Goal: Information Seeking & Learning: Learn about a topic

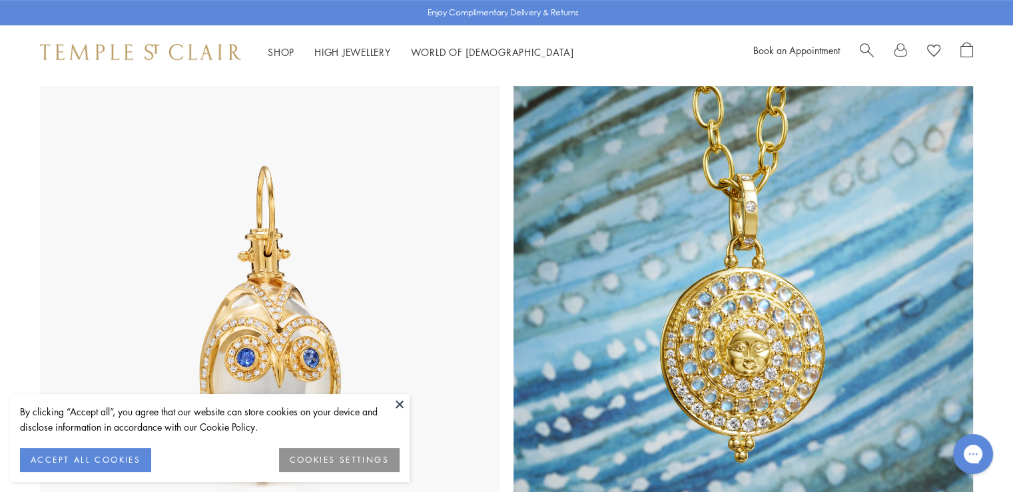
scroll to position [666, 0]
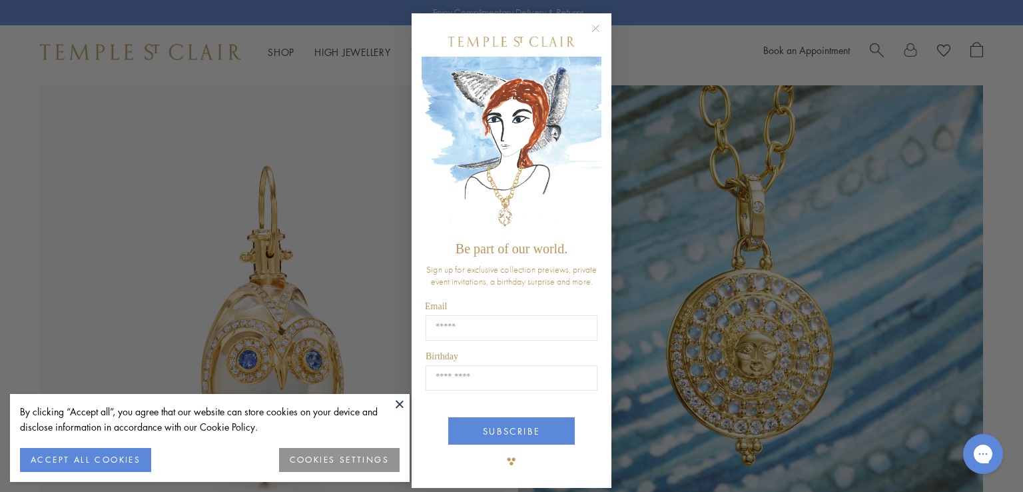
click at [588, 33] on circle "Close dialog" at bounding box center [596, 29] width 16 height 16
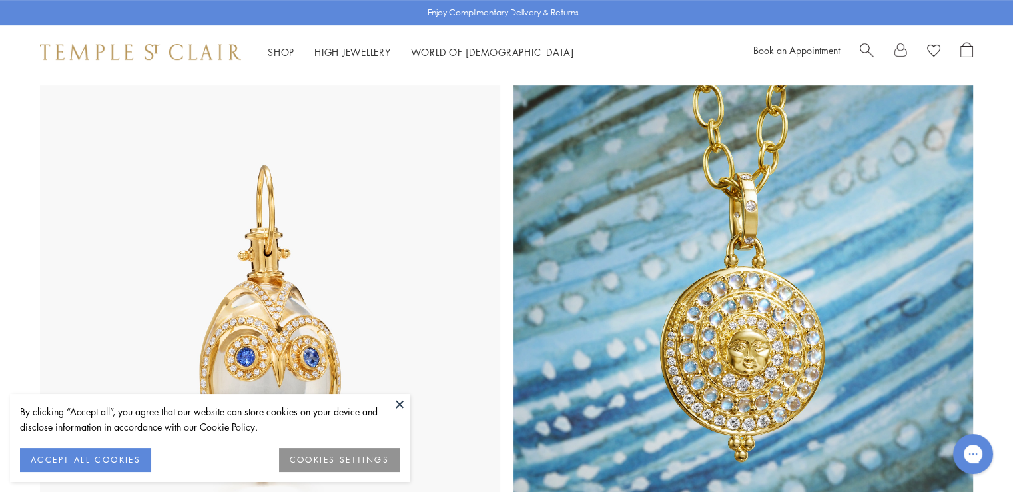
click at [404, 400] on button at bounding box center [400, 404] width 20 height 20
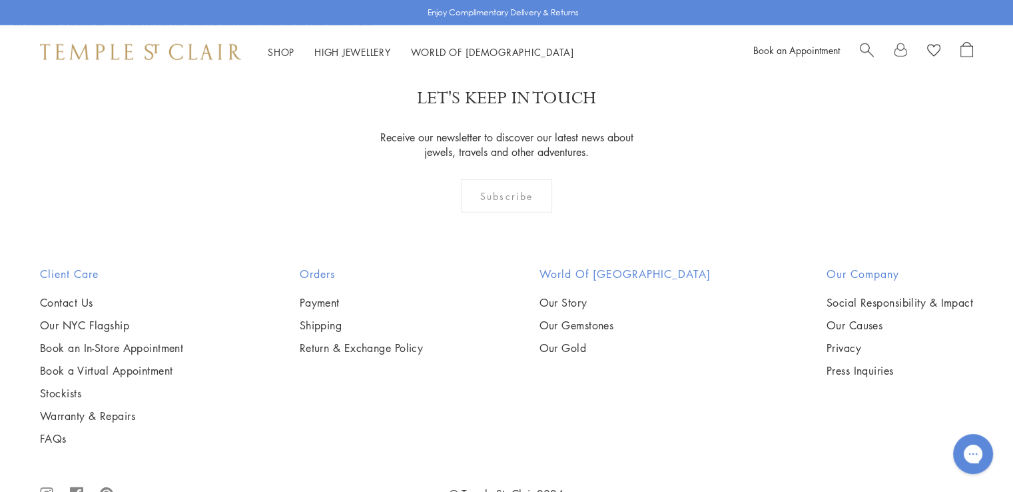
scroll to position [3905, 0]
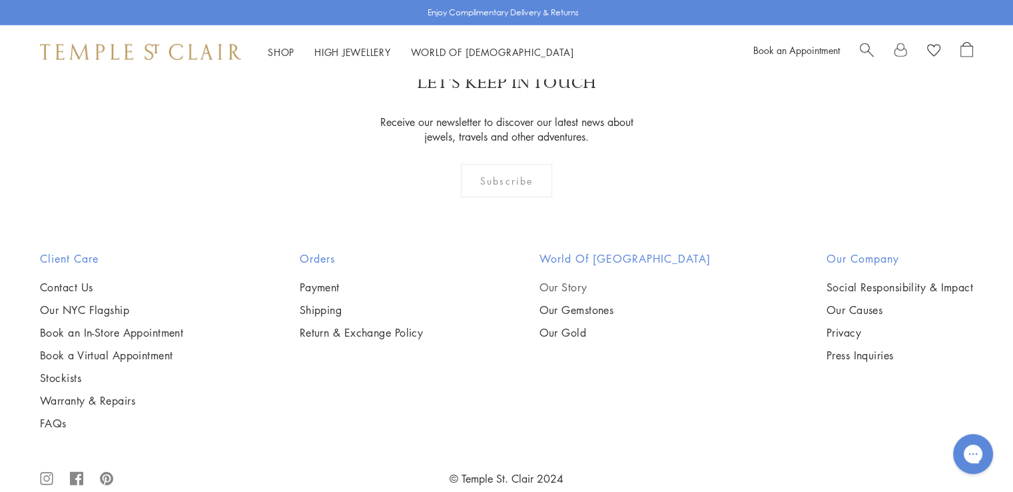
click at [581, 280] on link "Our Story" at bounding box center [624, 287] width 171 height 15
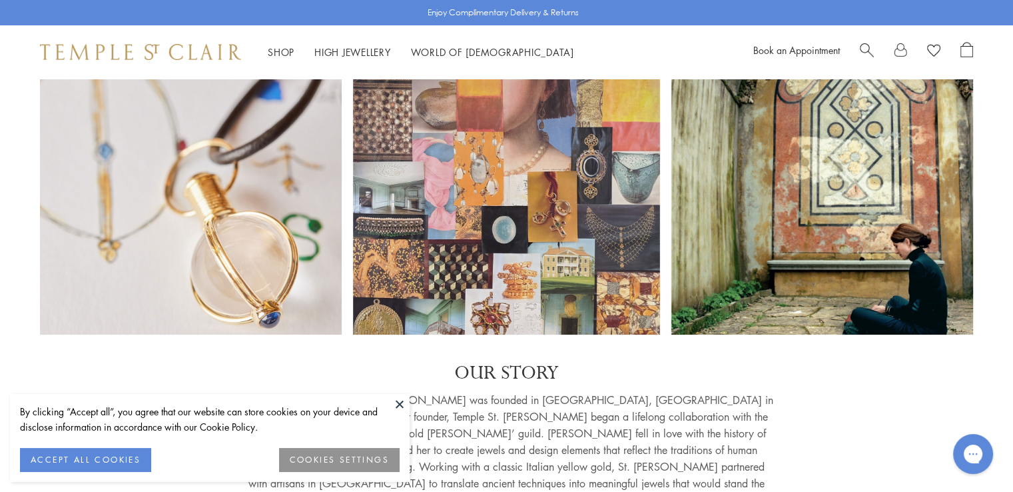
scroll to position [67, 0]
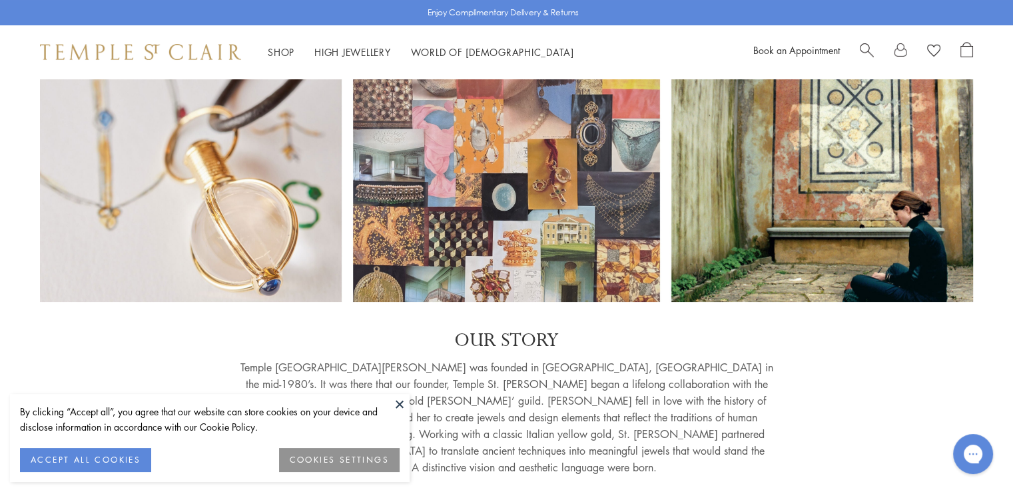
click at [399, 405] on button at bounding box center [400, 404] width 20 height 20
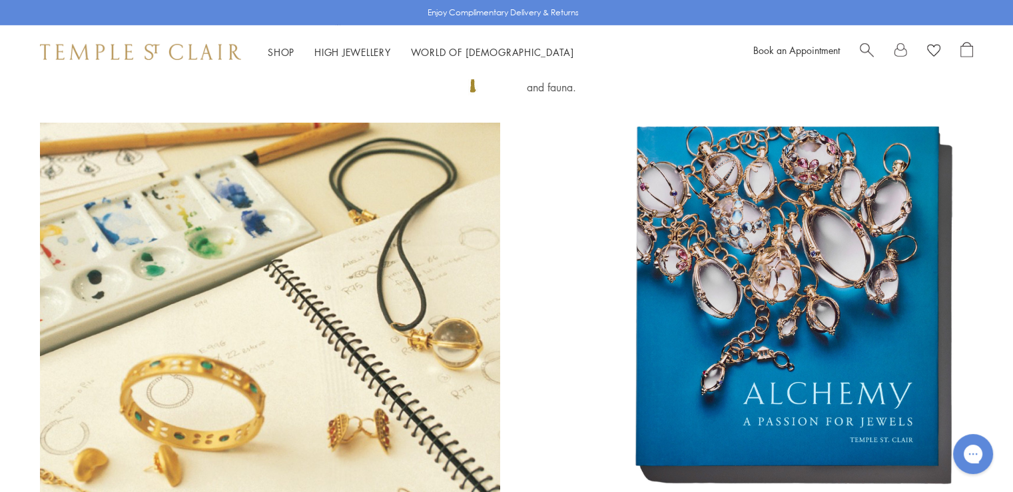
scroll to position [4329, 0]
drag, startPoint x: 748, startPoint y: 292, endPoint x: 811, endPoint y: 390, distance: 116.2
click at [811, 390] on img at bounding box center [789, 307] width 368 height 368
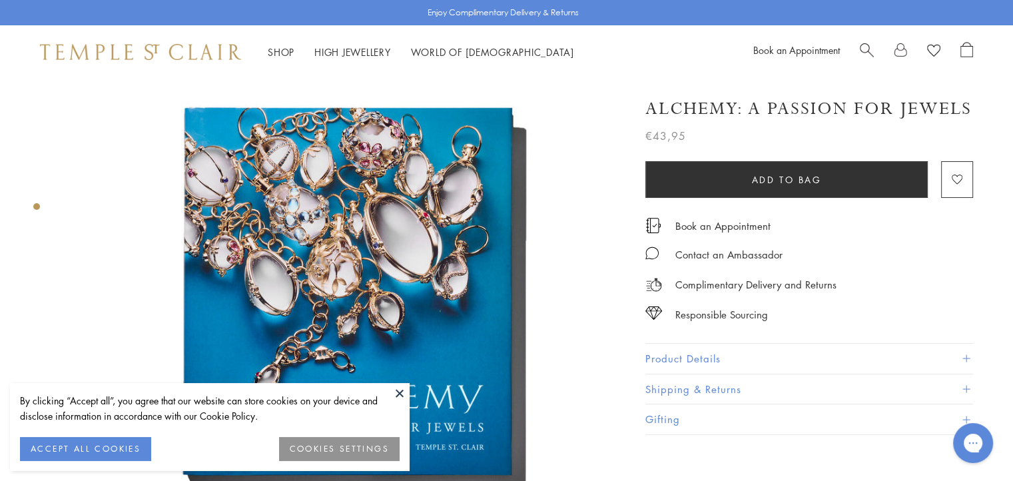
scroll to position [133, 0]
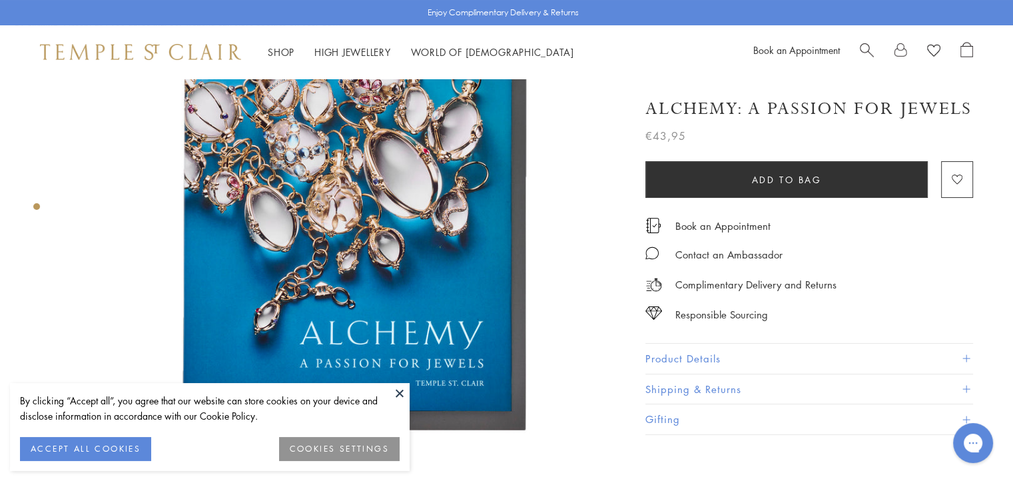
click at [397, 387] on button at bounding box center [400, 393] width 20 height 20
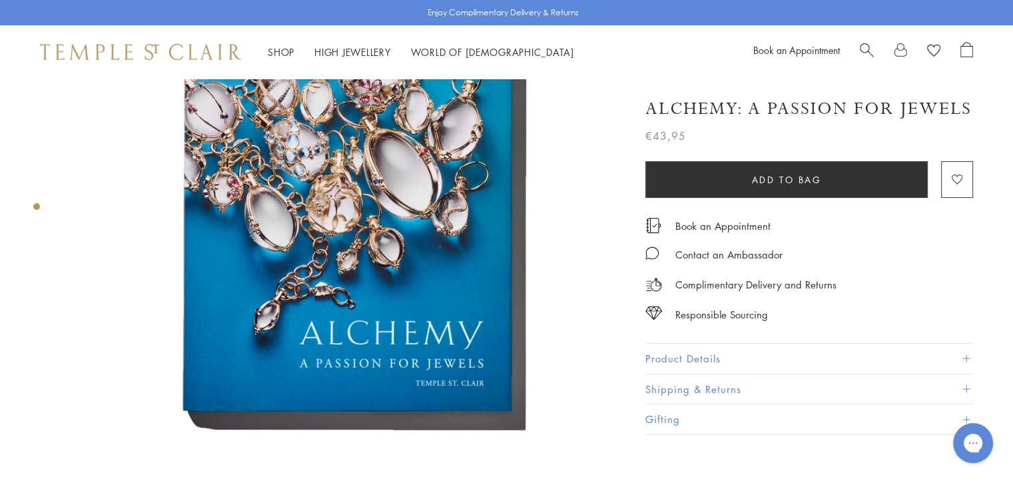
click at [453, 208] on img at bounding box center [347, 225] width 560 height 560
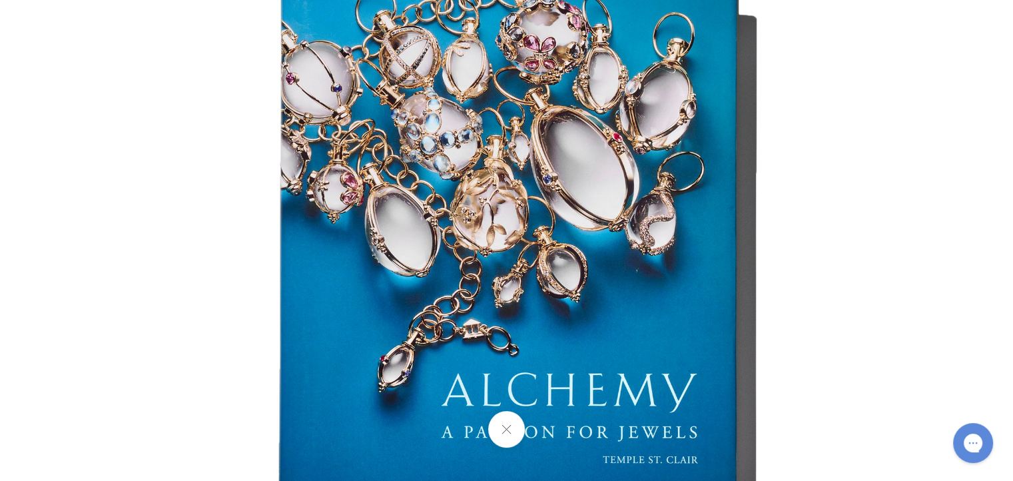
click at [861, 230] on img at bounding box center [506, 240] width 779 height 779
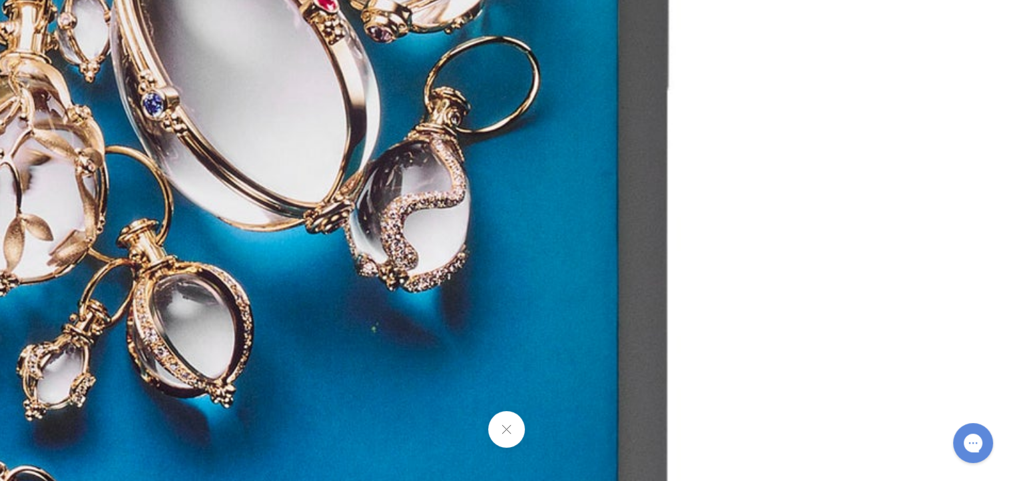
click at [918, 230] on img at bounding box center [54, 255] width 1918 height 1918
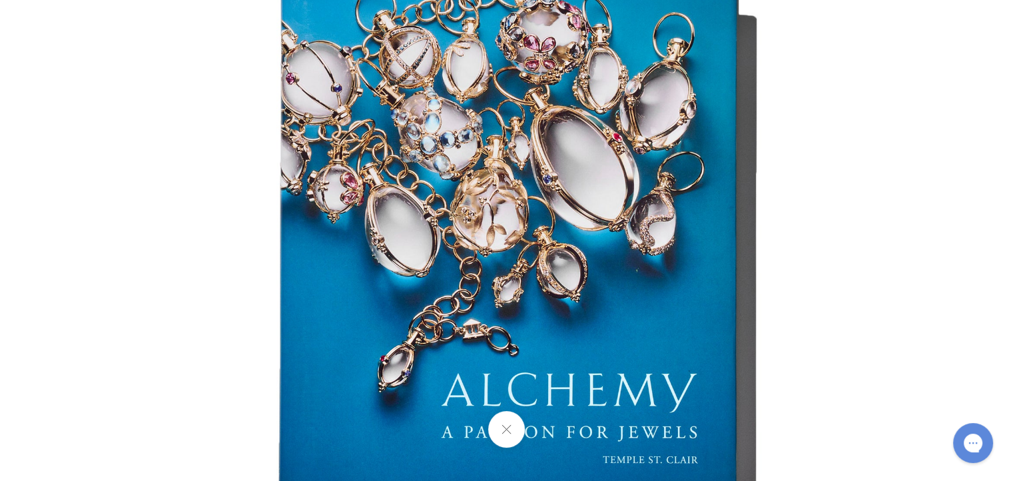
click at [501, 425] on button at bounding box center [506, 429] width 37 height 37
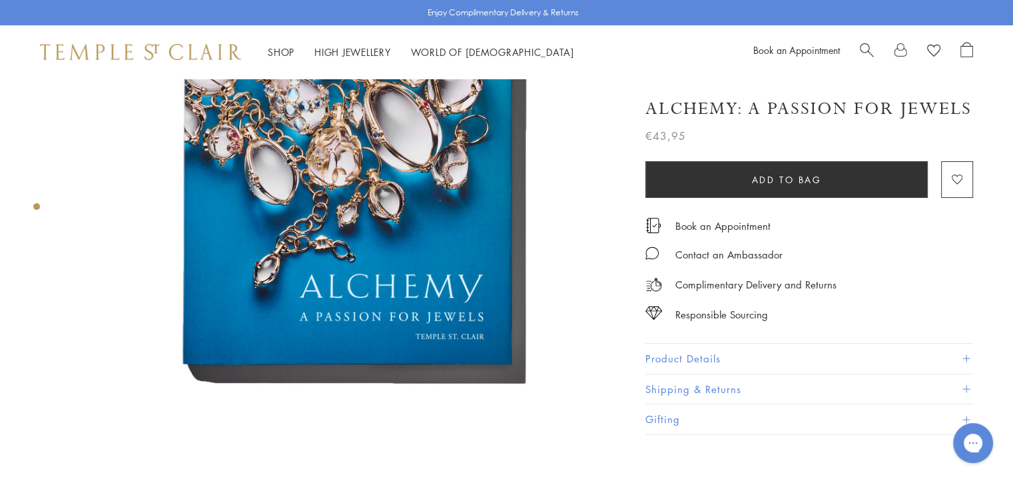
scroll to position [200, 0]
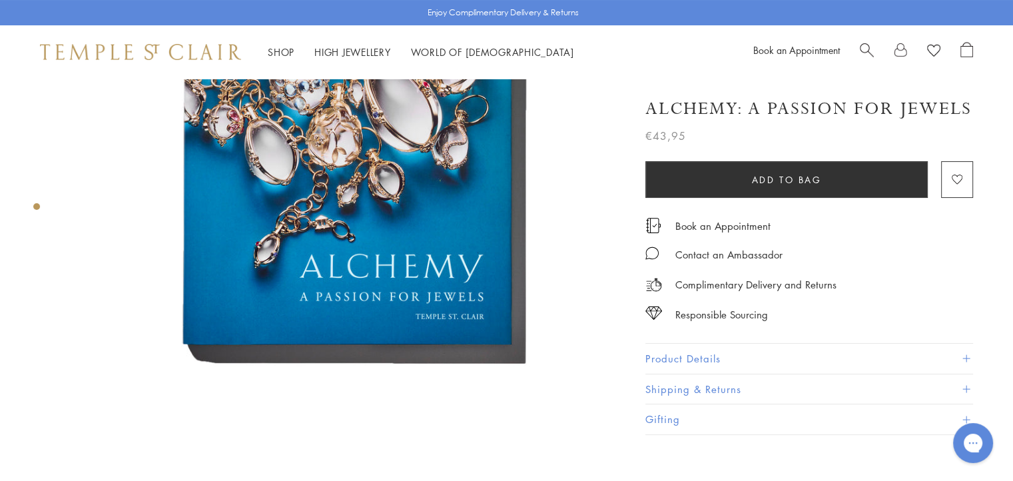
click at [702, 354] on button "Product Details" at bounding box center [809, 359] width 328 height 30
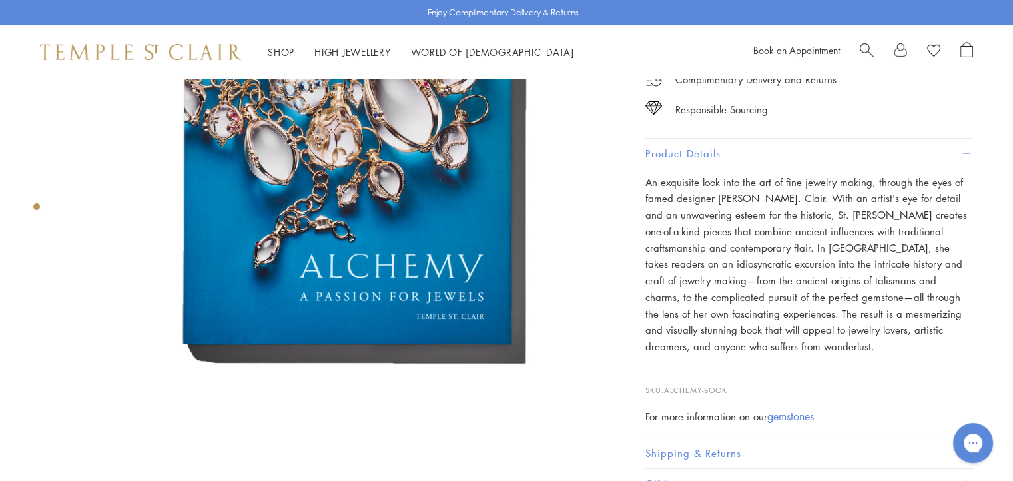
click at [901, 150] on button "Product Details" at bounding box center [809, 154] width 328 height 30
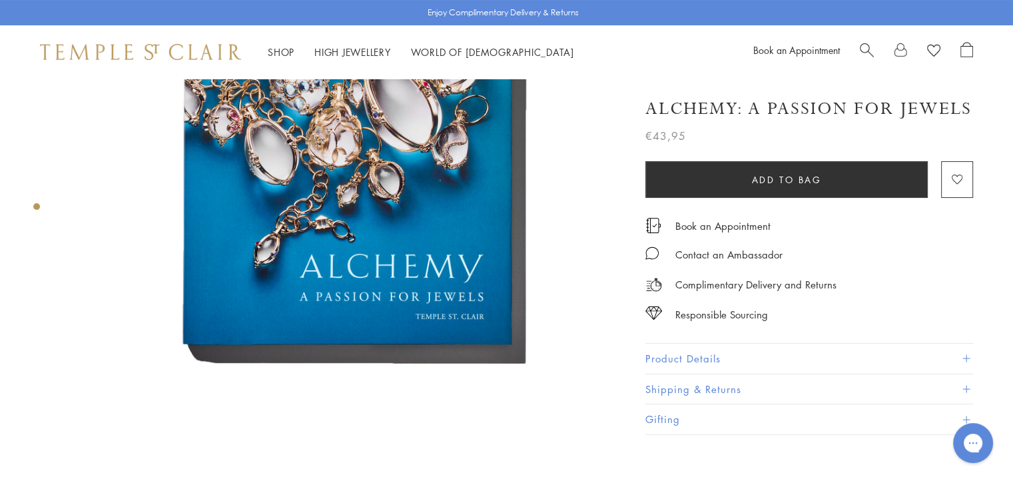
click at [670, 355] on button "Product Details" at bounding box center [809, 359] width 328 height 30
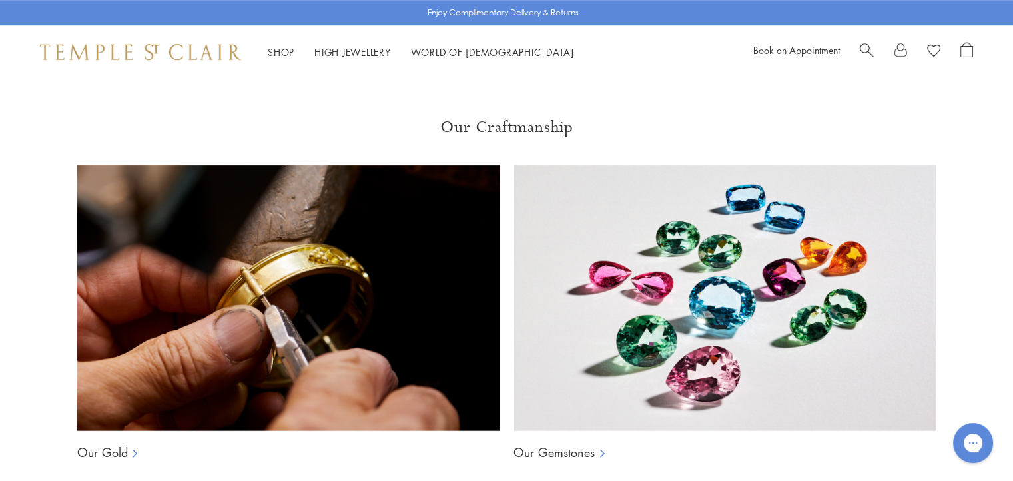
scroll to position [999, 0]
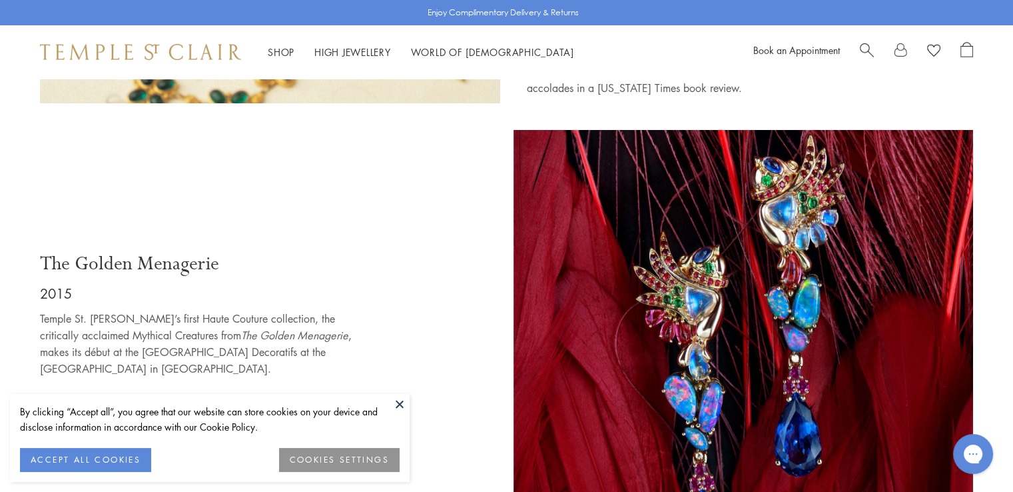
scroll to position [4862, 0]
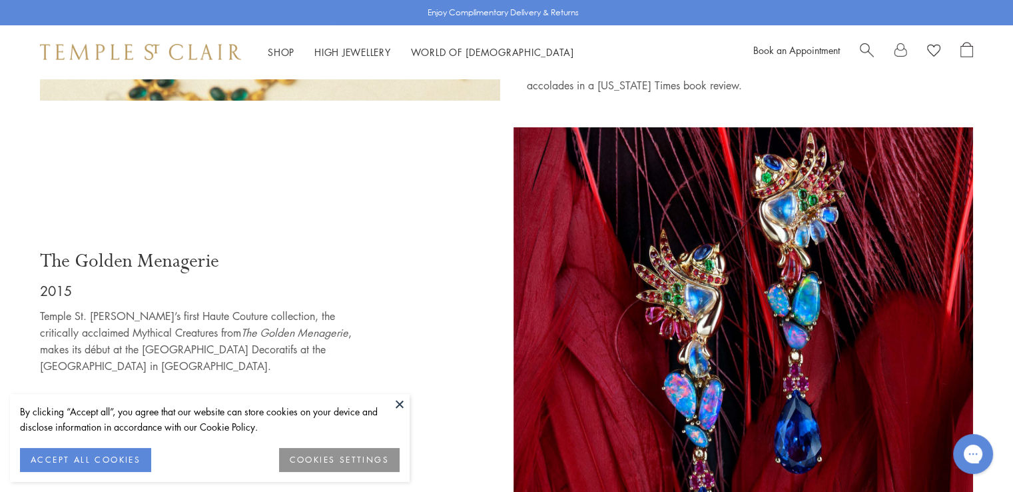
click at [404, 400] on button at bounding box center [400, 404] width 20 height 20
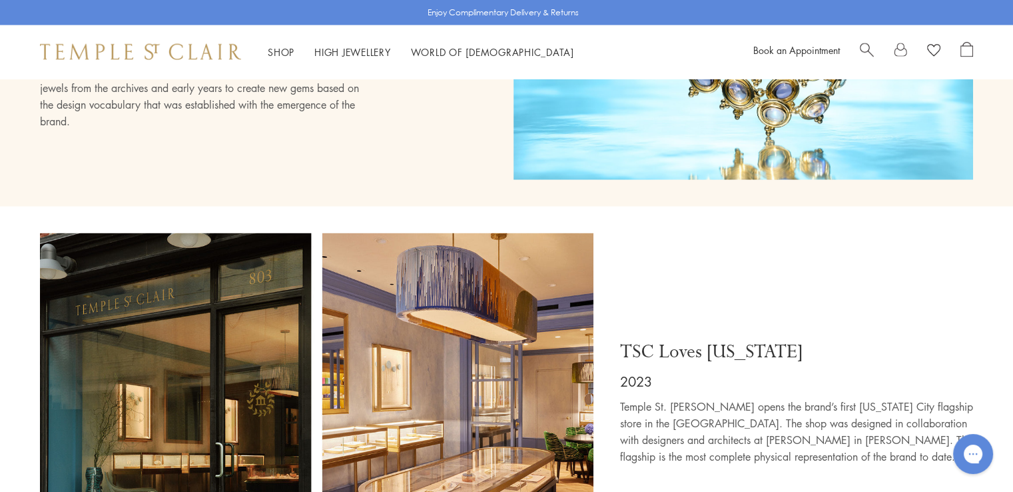
scroll to position [7859, 0]
click at [911, 233] on div "TSC Loves [US_STATE] 2023 [GEOGRAPHIC_DATA][PERSON_NAME] opens the brand’s firs…" at bounding box center [790, 406] width 366 height 346
click at [855, 233] on div "TSC Loves [US_STATE] 2023 [GEOGRAPHIC_DATA][PERSON_NAME] opens the brand’s firs…" at bounding box center [790, 406] width 366 height 346
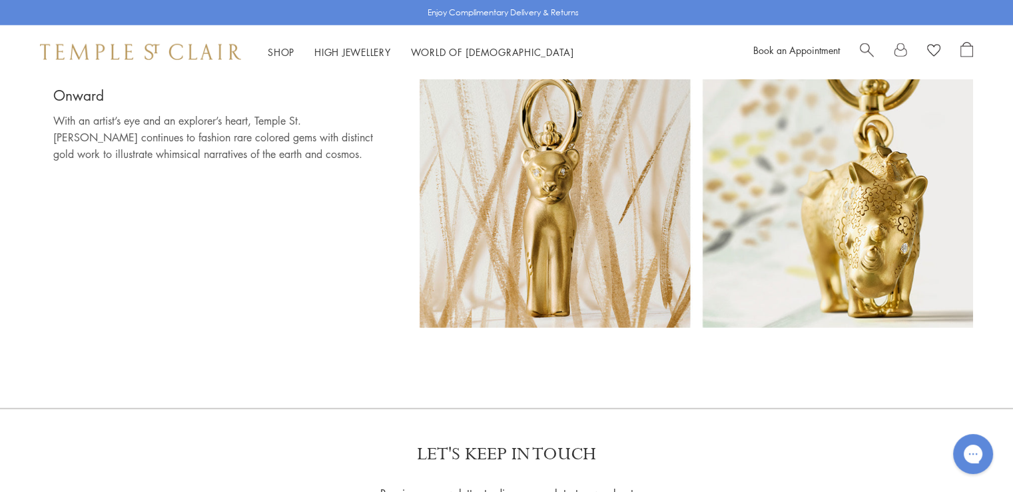
scroll to position [8996, 0]
